Goal: Transaction & Acquisition: Purchase product/service

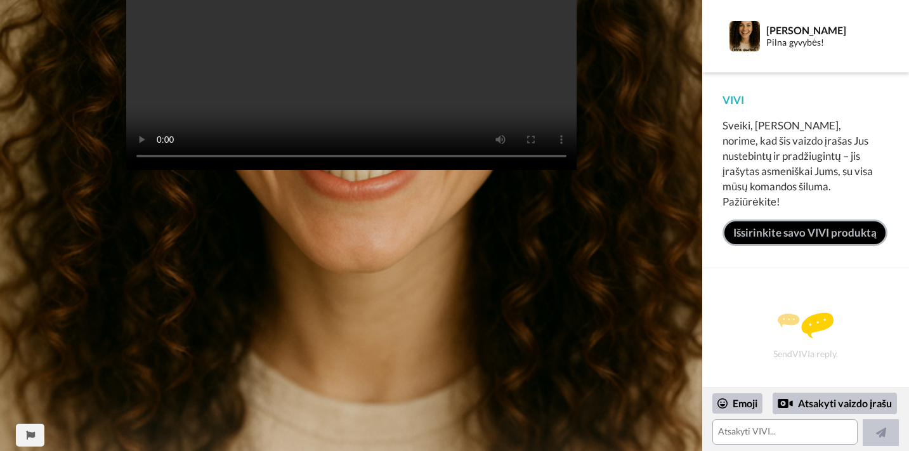
scroll to position [484, 0]
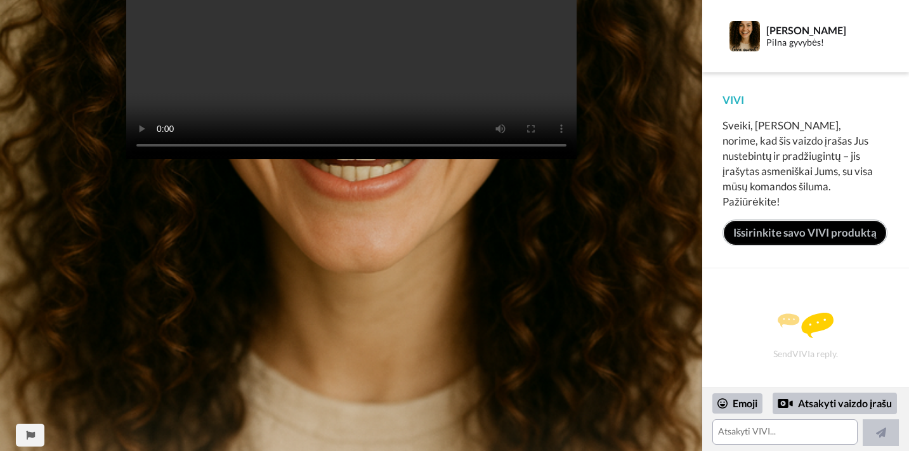
click at [815, 233] on link "Išsirinkite savo VIVI produktą" at bounding box center [804, 232] width 165 height 27
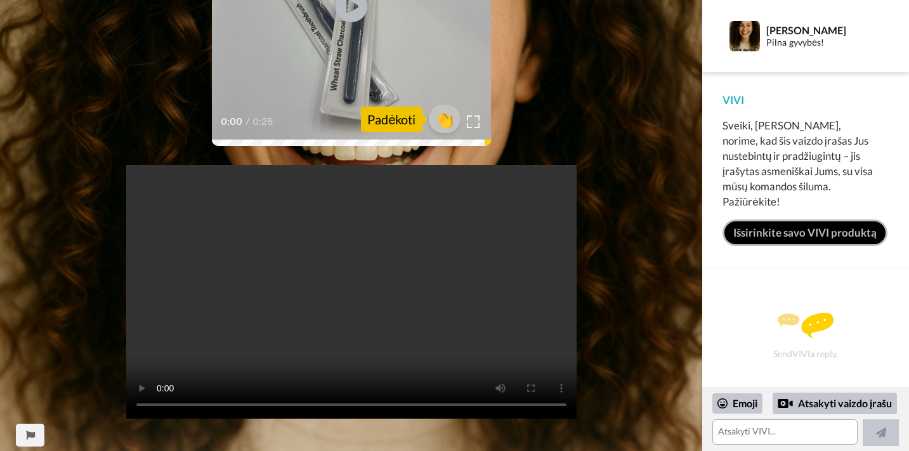
scroll to position [0, 0]
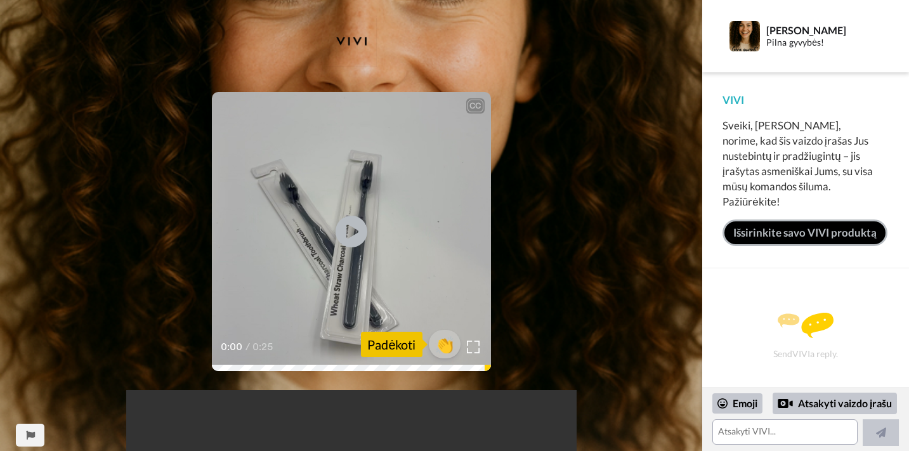
click at [399, 343] on div "Padėkoti" at bounding box center [391, 344] width 61 height 25
click at [444, 347] on span "👏" at bounding box center [444, 344] width 40 height 25
